Goal: Task Accomplishment & Management: Use online tool/utility

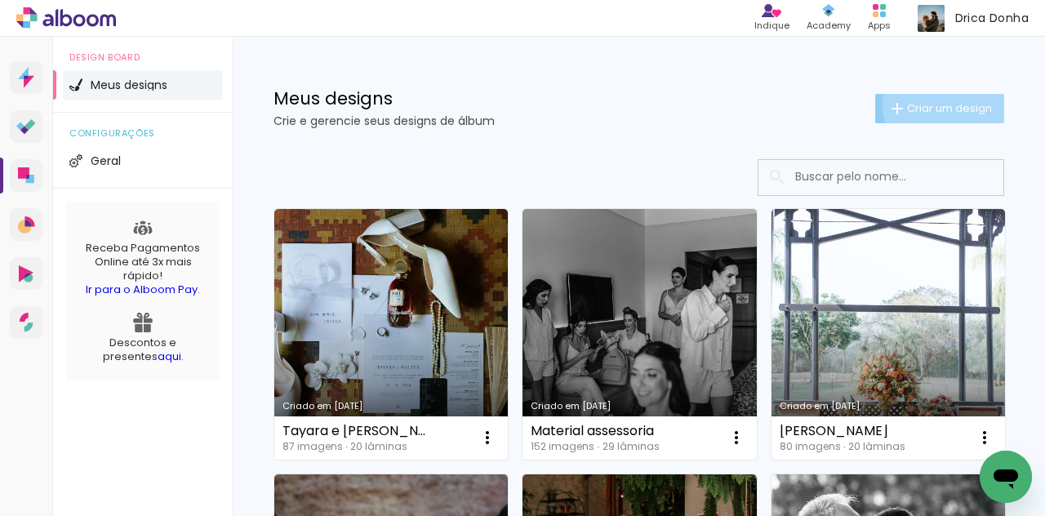
click at [942, 104] on span "Criar um design" at bounding box center [949, 108] width 85 height 11
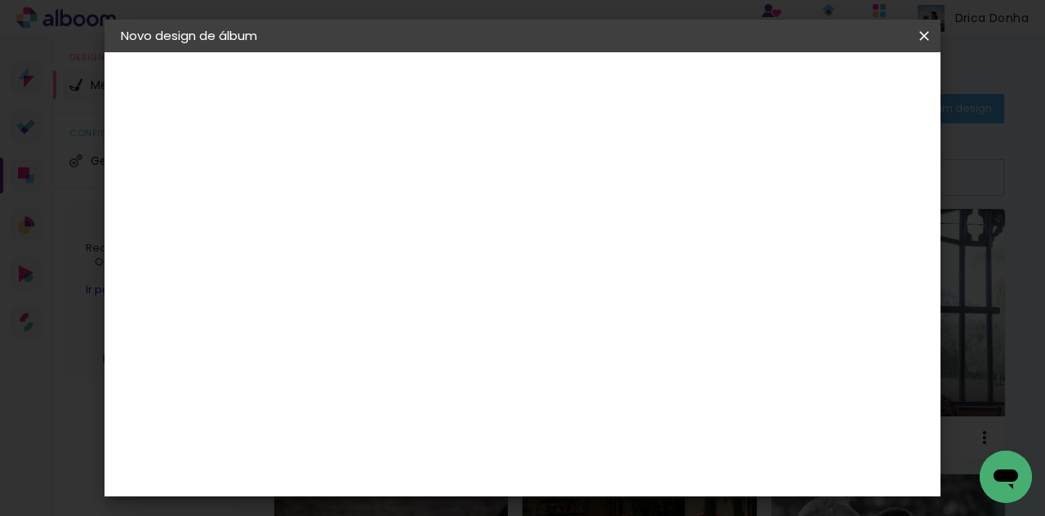
click at [388, 218] on input at bounding box center [388, 219] width 0 height 25
type input "Bia e Mau"
type paper-input "Bia e Mau"
click at [0, 0] on slot "Avançar" at bounding box center [0, 0] width 0 height 0
click at [499, 264] on input "[GEOGRAPHIC_DATA]" at bounding box center [423, 261] width 152 height 20
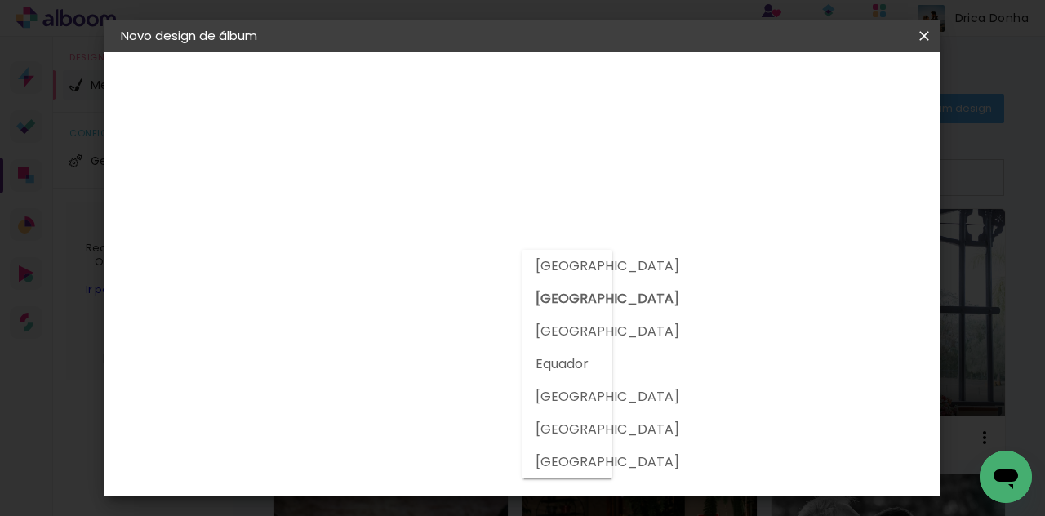
click at [517, 194] on h3 "Encadernadora" at bounding box center [429, 200] width 176 height 18
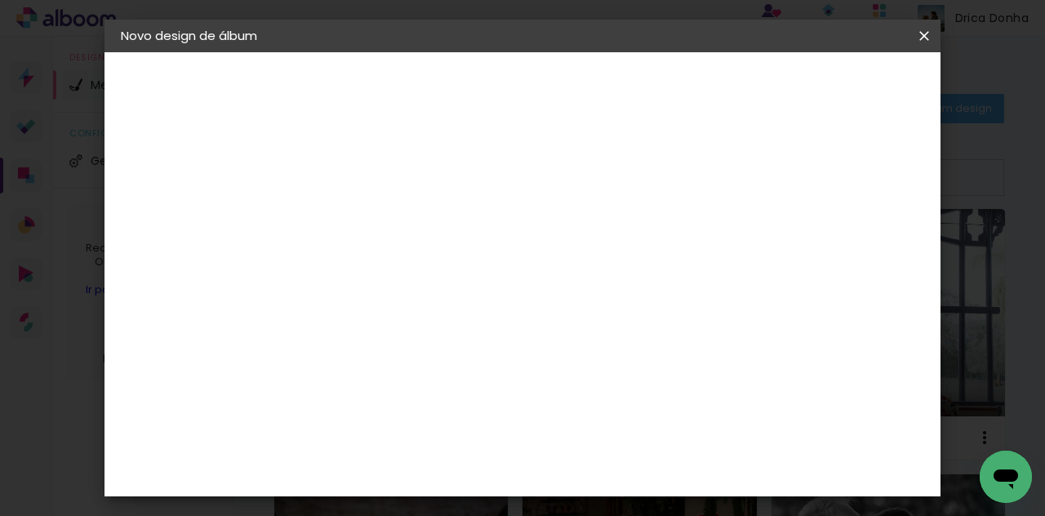
scroll to position [2705, 0]
click at [0, 0] on slot "Avançar" at bounding box center [0, 0] width 0 height 0
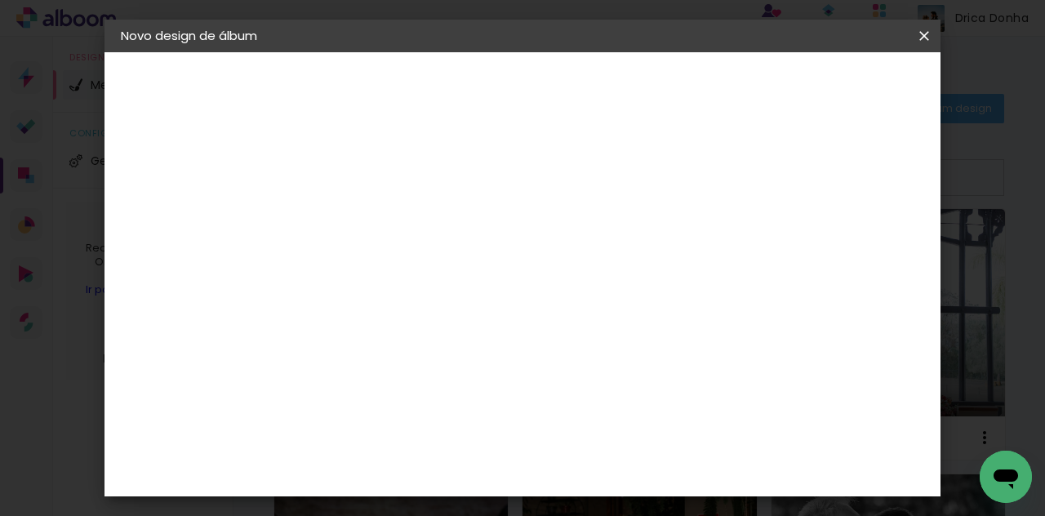
click at [654, 77] on paper-button "Avançar" at bounding box center [614, 87] width 80 height 28
click at [673, 85] on span "Iniciar design" at bounding box center [654, 92] width 38 height 23
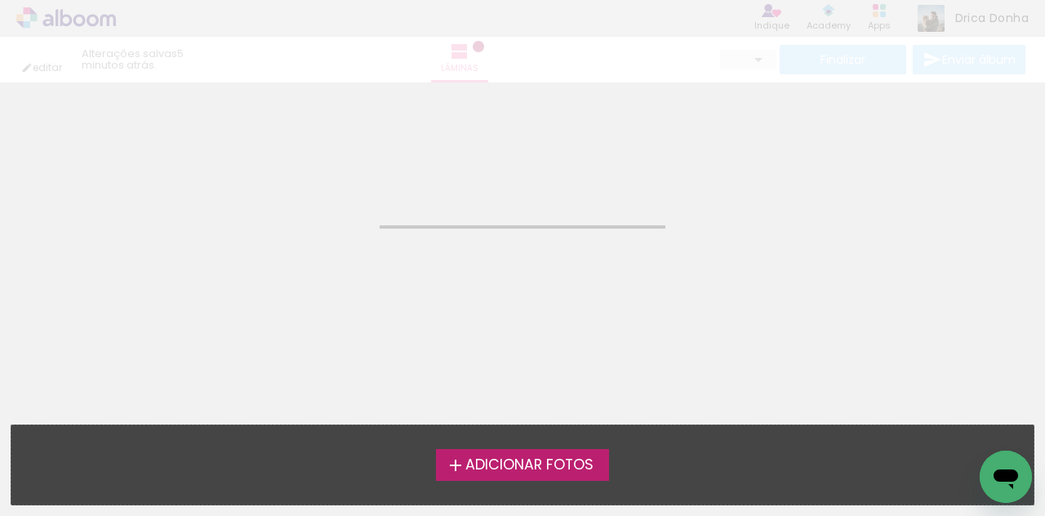
click at [543, 466] on span "Adicionar Fotos" at bounding box center [529, 465] width 128 height 15
click at [0, 0] on input "file" at bounding box center [0, 0] width 0 height 0
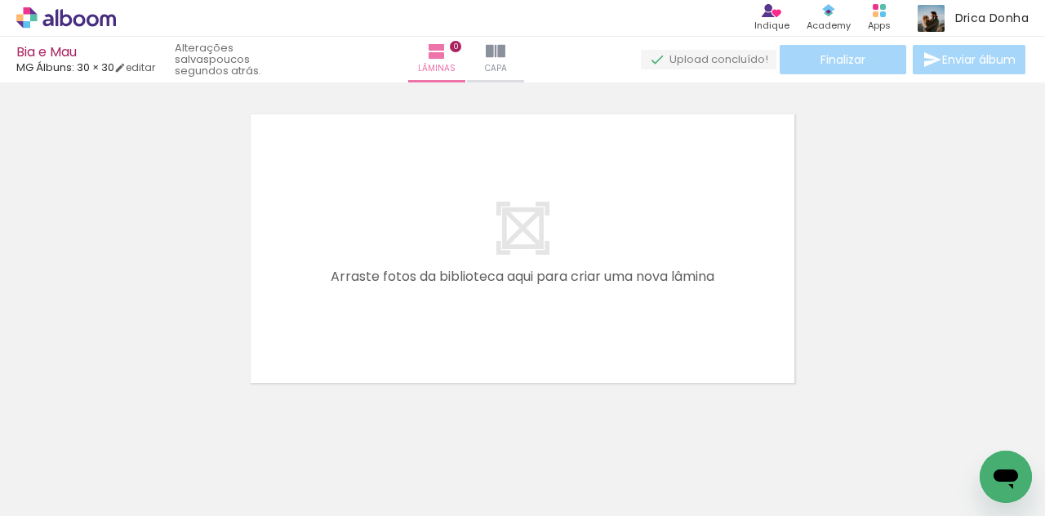
scroll to position [20, 0]
click at [60, 492] on span "Adicionar Fotos" at bounding box center [57, 494] width 49 height 18
click at [0, 0] on input "file" at bounding box center [0, 0] width 0 height 0
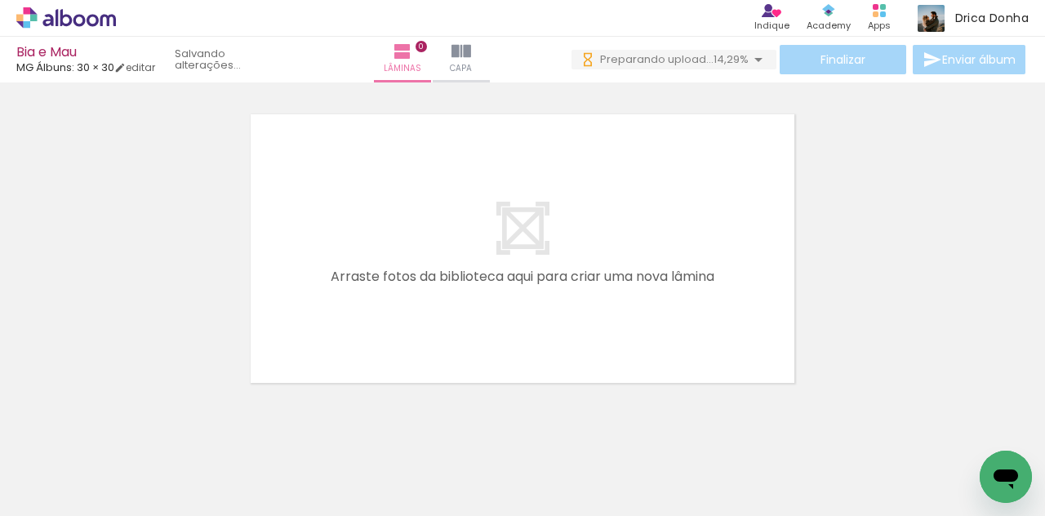
scroll to position [0, 0]
click at [48, 485] on span "Adicionar Fotos" at bounding box center [57, 494] width 49 height 18
click at [0, 0] on input "file" at bounding box center [0, 0] width 0 height 0
click at [47, 493] on span "Adicionar Fotos" at bounding box center [57, 494] width 49 height 18
click at [0, 0] on input "file" at bounding box center [0, 0] width 0 height 0
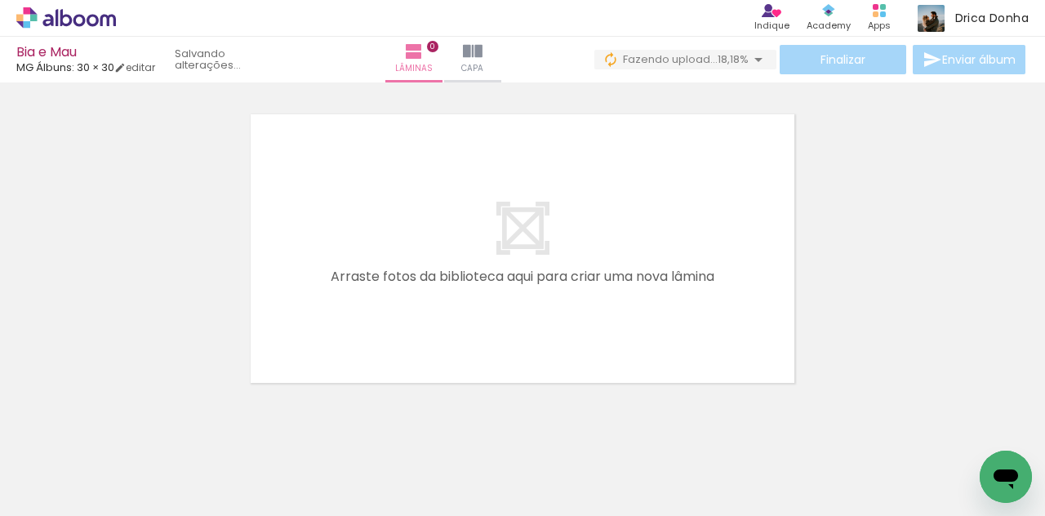
click at [73, 499] on span "Adicionar Fotos" at bounding box center [57, 494] width 49 height 18
click at [0, 0] on input "file" at bounding box center [0, 0] width 0 height 0
click at [50, 494] on span "Adicionar Fotos" at bounding box center [57, 494] width 49 height 18
click at [0, 0] on input "file" at bounding box center [0, 0] width 0 height 0
click at [57, 494] on span "Adicionar Fotos" at bounding box center [57, 494] width 49 height 18
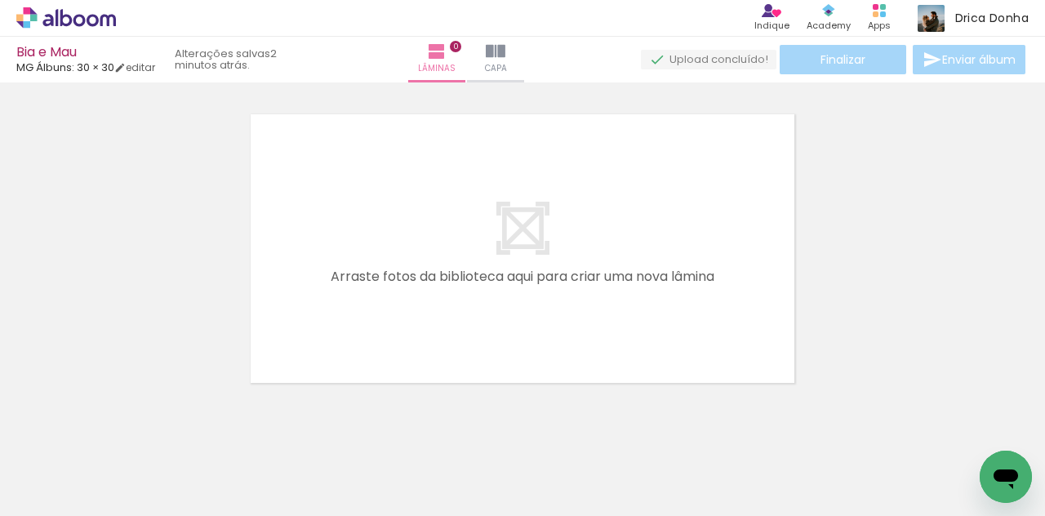
click at [0, 0] on input "file" at bounding box center [0, 0] width 0 height 0
click at [46, 502] on span "Adicionar Fotos" at bounding box center [57, 494] width 49 height 18
click at [0, 0] on input "file" at bounding box center [0, 0] width 0 height 0
click at [68, 502] on paper-button "Adicionar Fotos" at bounding box center [50, 494] width 79 height 26
click at [0, 0] on input "file" at bounding box center [0, 0] width 0 height 0
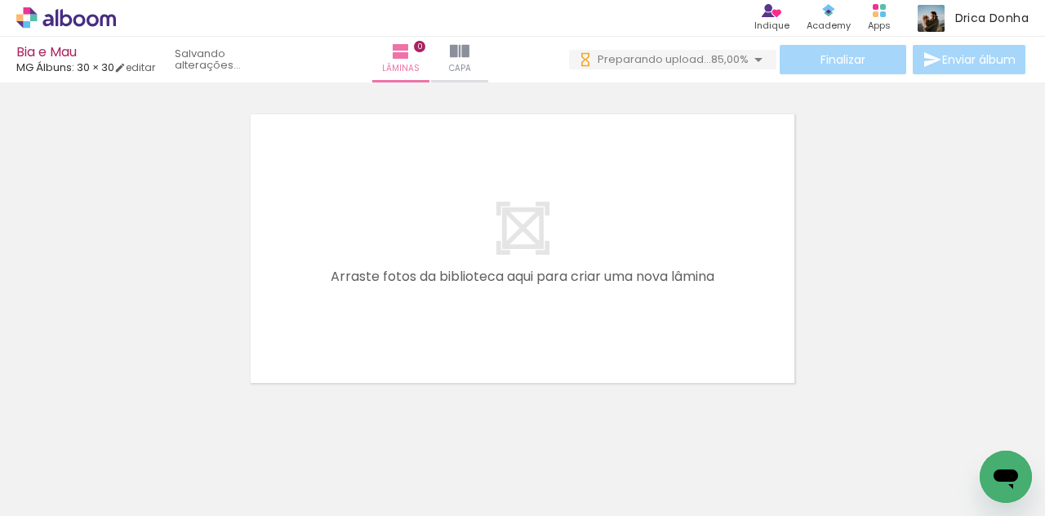
click at [76, 488] on span "Adicionar Fotos" at bounding box center [57, 494] width 49 height 18
click at [0, 0] on input "file" at bounding box center [0, 0] width 0 height 0
